Goal: Information Seeking & Learning: Learn about a topic

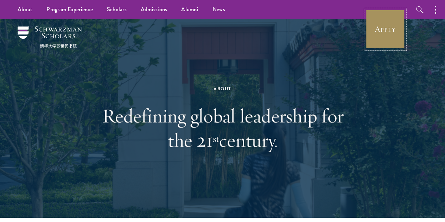
click at [374, 31] on link "Apply" at bounding box center [384, 28] width 39 height 39
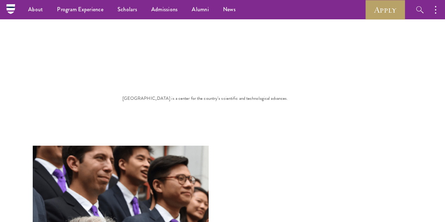
scroll to position [2203, 0]
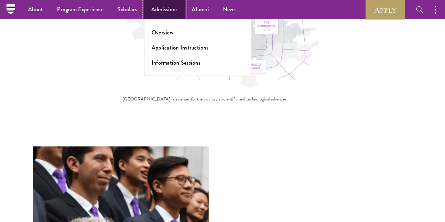
click at [159, 5] on link "Admissions" at bounding box center [164, 9] width 41 height 19
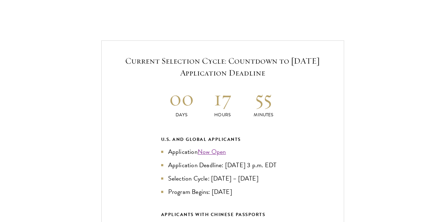
scroll to position [1476, 0]
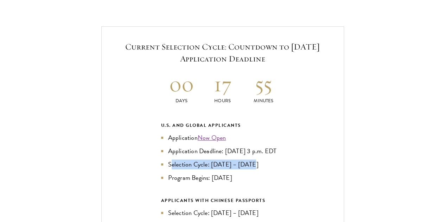
drag, startPoint x: 258, startPoint y: 136, endPoint x: 171, endPoint y: 140, distance: 87.3
click at [171, 160] on li "Selection Cycle: [DATE] – [DATE]" at bounding box center [222, 165] width 123 height 10
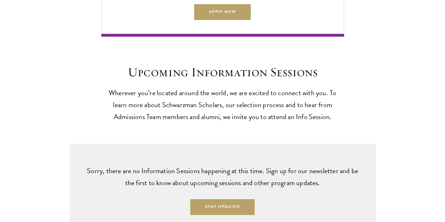
scroll to position [1758, 0]
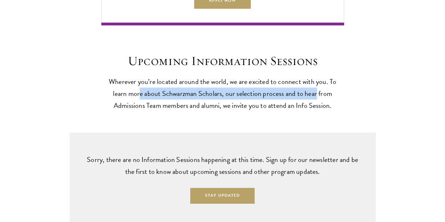
drag, startPoint x: 144, startPoint y: 99, endPoint x: 358, endPoint y: 94, distance: 213.4
click at [358, 91] on div "Upcoming Information Sessions Wherever you’re located around the world, we are …" at bounding box center [222, 82] width 402 height 58
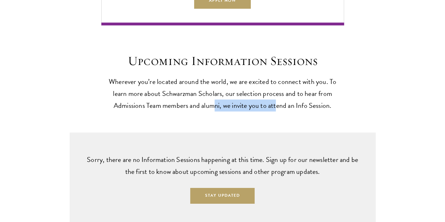
drag, startPoint x: 236, startPoint y: 110, endPoint x: 301, endPoint y: 110, distance: 65.0
click at [306, 104] on p "Wherever you’re located around the world, we are excited to connect with you. T…" at bounding box center [222, 94] width 243 height 36
click at [269, 111] on p "Wherever you’re located around the world, we are excited to connect with you. T…" at bounding box center [222, 94] width 243 height 36
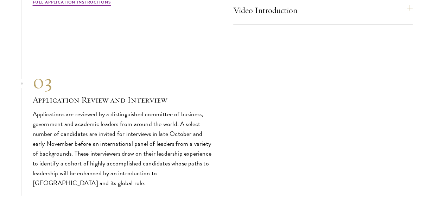
scroll to position [2408, 0]
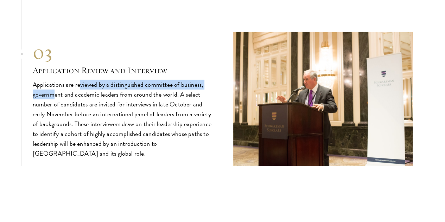
drag, startPoint x: 83, startPoint y: 110, endPoint x: 84, endPoint y: 121, distance: 10.6
click at [84, 121] on p "Applications are reviewed by a distinguished committee of business, government …" at bounding box center [122, 119] width 179 height 79
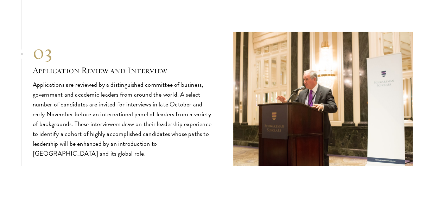
click at [98, 121] on p "Applications are reviewed by a distinguished committee of business, government …" at bounding box center [122, 119] width 179 height 79
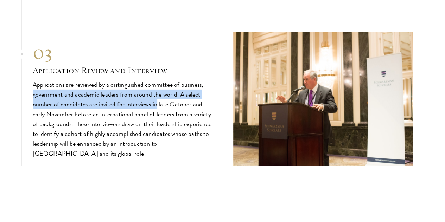
drag, startPoint x: 59, startPoint y: 123, endPoint x: 205, endPoint y: 128, distance: 146.3
click at [205, 128] on p "Applications are reviewed by a distinguished committee of business, government …" at bounding box center [122, 119] width 179 height 79
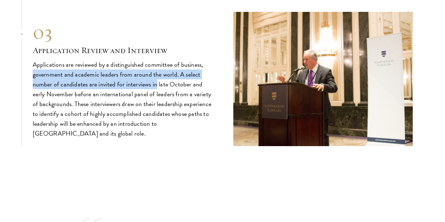
scroll to position [2443, 0]
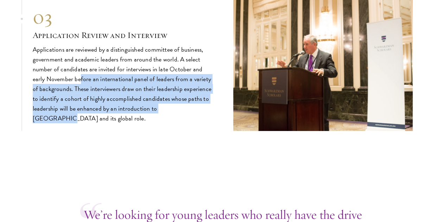
drag, startPoint x: 136, startPoint y: 112, endPoint x: 149, endPoint y: 146, distance: 36.0
click at [149, 124] on p "Applications are reviewed by a distinguished committee of business, government …" at bounding box center [122, 84] width 179 height 79
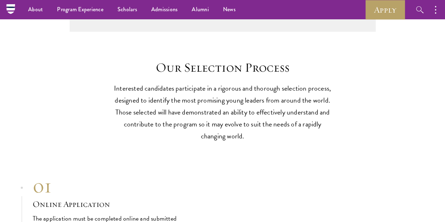
scroll to position [1740, 0]
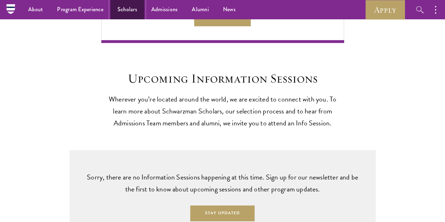
click at [123, 4] on link "Scholars" at bounding box center [127, 9] width 34 height 19
